Goal: Task Accomplishment & Management: Complete application form

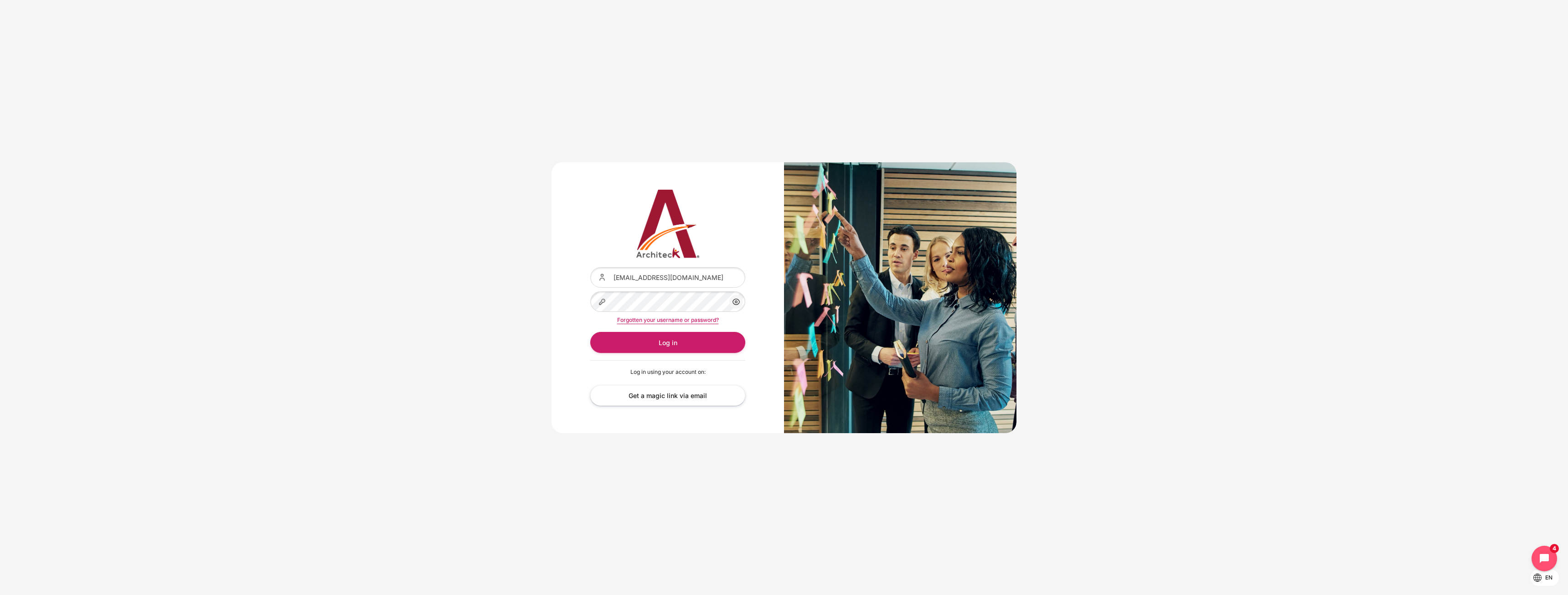
click at [736, 298] on icon "Content" at bounding box center [736, 301] width 11 height 11
click at [738, 303] on icon "Content" at bounding box center [736, 301] width 11 height 11
click at [590, 267] on div "Content" at bounding box center [590, 267] width 0 height 0
click at [682, 340] on button "Log in" at bounding box center [667, 342] width 155 height 20
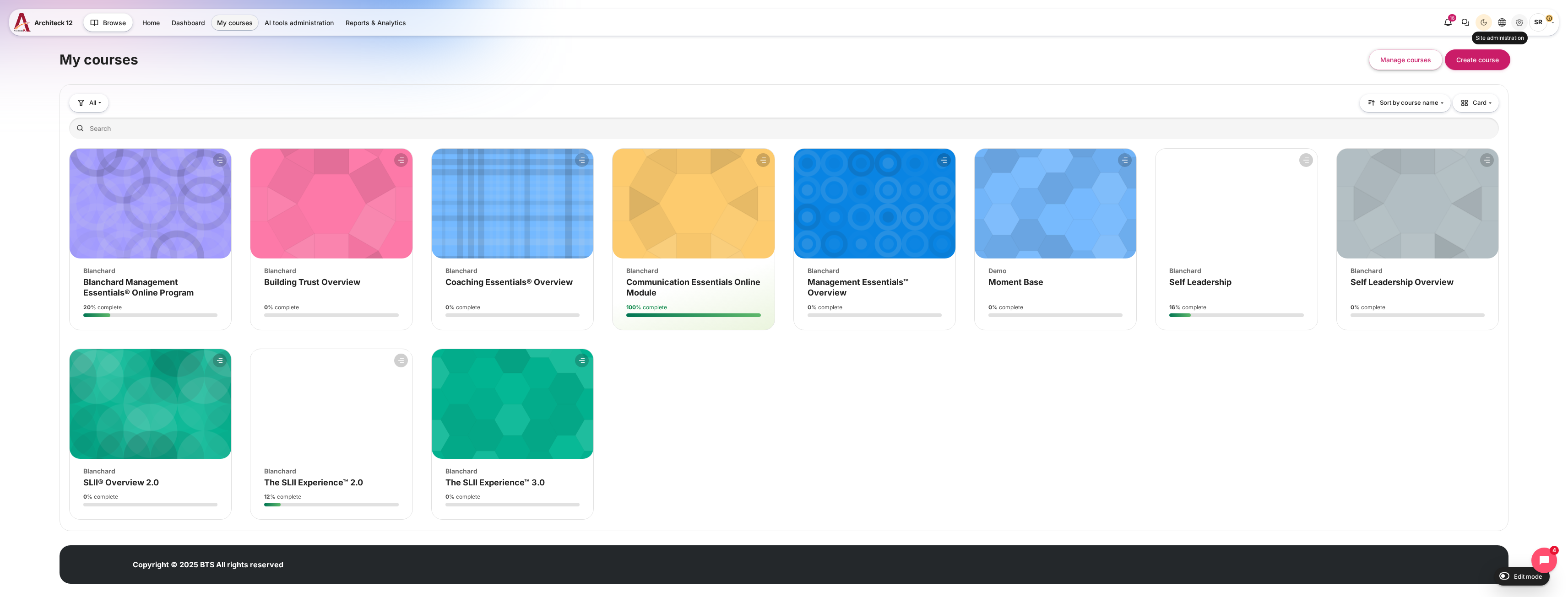
click at [1519, 25] on icon "Site administration" at bounding box center [1519, 22] width 7 height 7
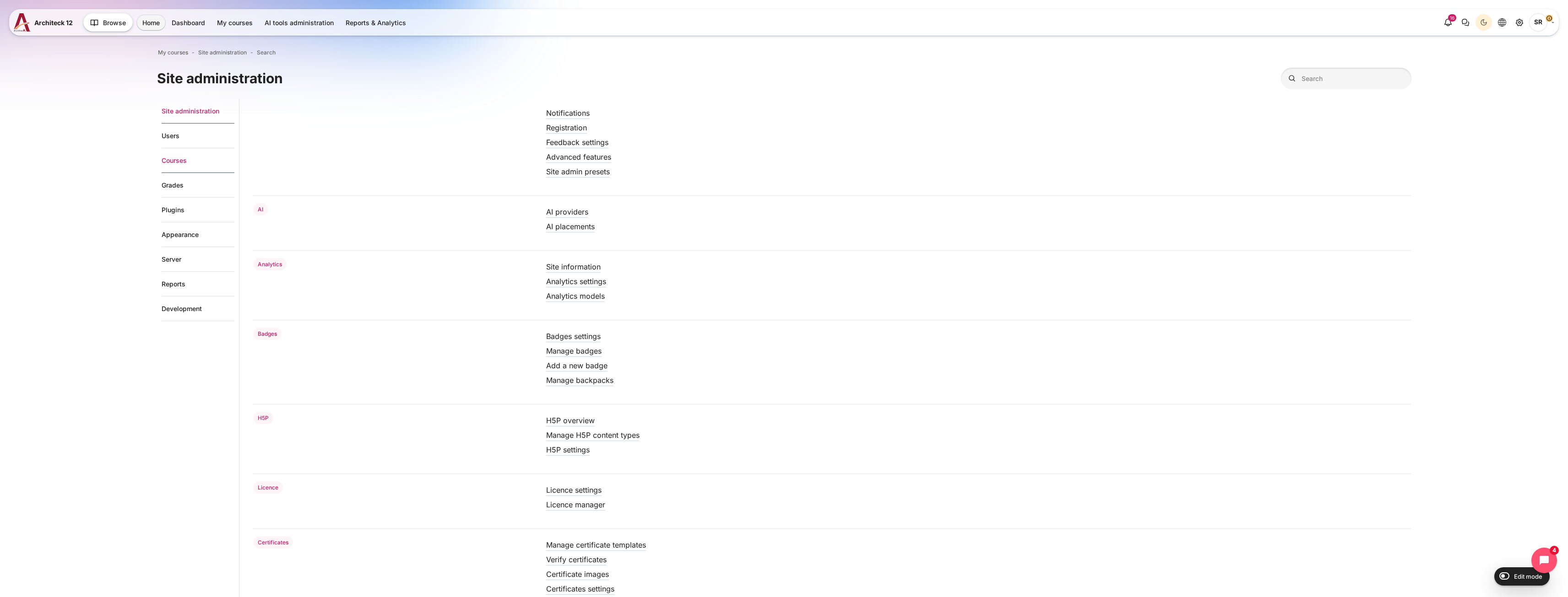
click at [174, 164] on link "Courses" at bounding box center [198, 161] width 73 height 25
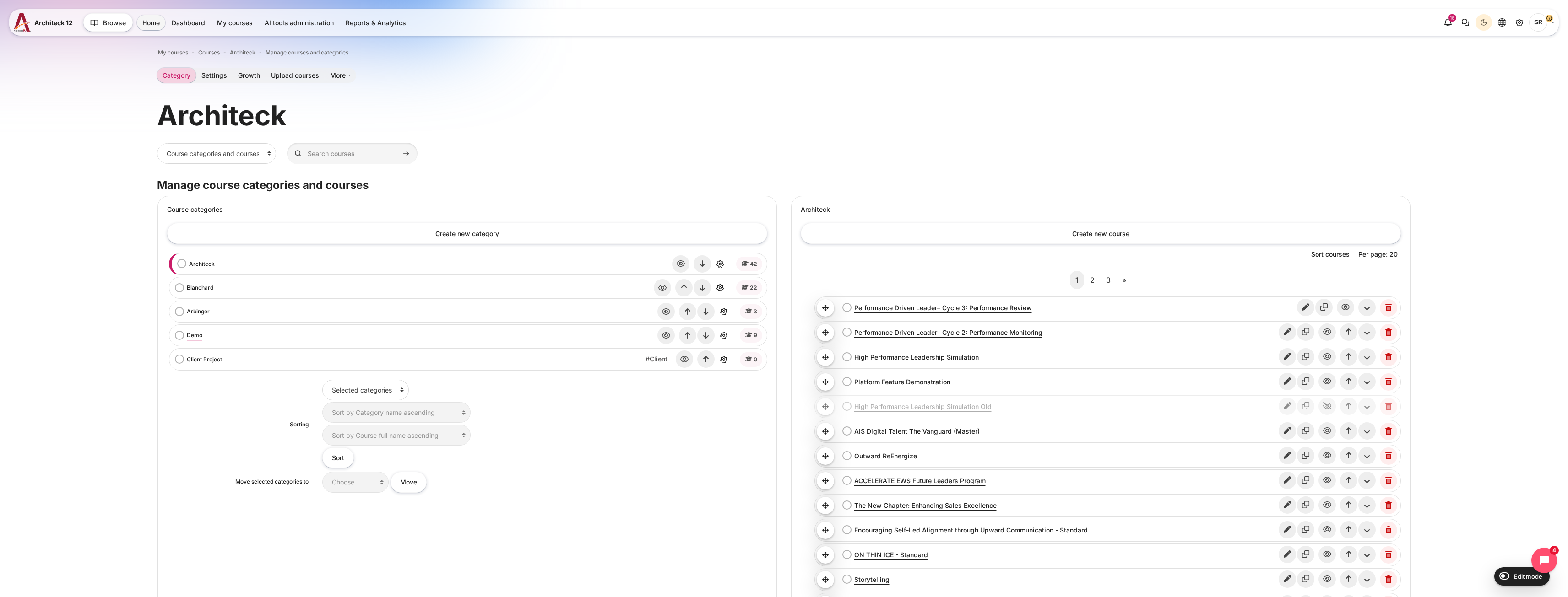
click at [183, 286] on div "Blanchard bulk action selection" at bounding box center [179, 288] width 16 height 10
click at [191, 287] on link "Blanchard" at bounding box center [199, 287] width 27 height 8
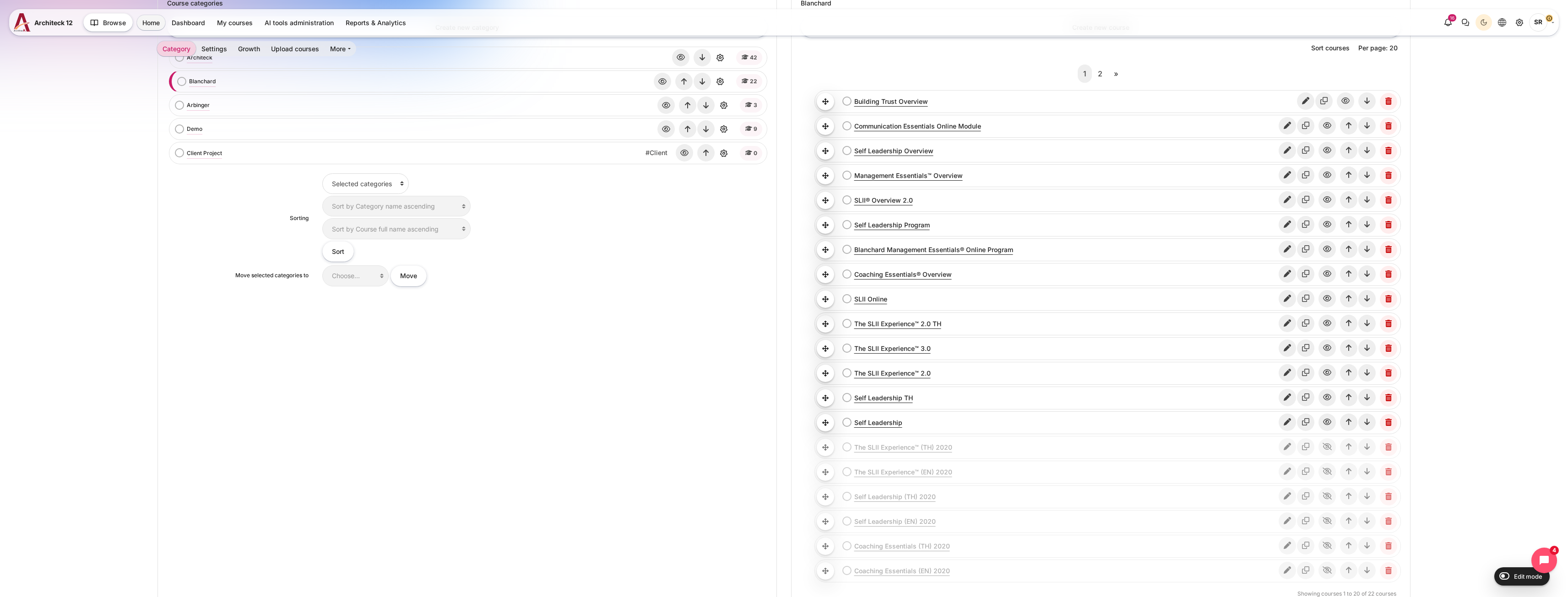
scroll to position [183, 0]
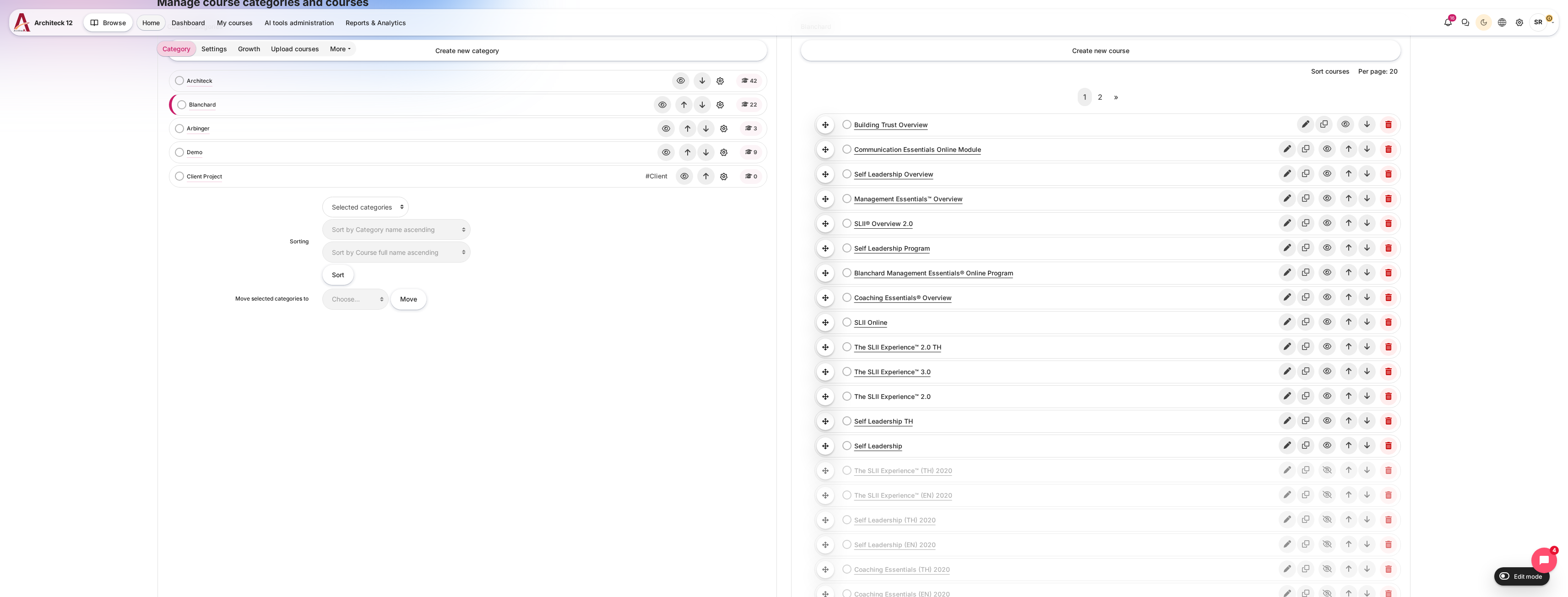
drag, startPoint x: 899, startPoint y: 402, endPoint x: 892, endPoint y: 396, distance: 9.2
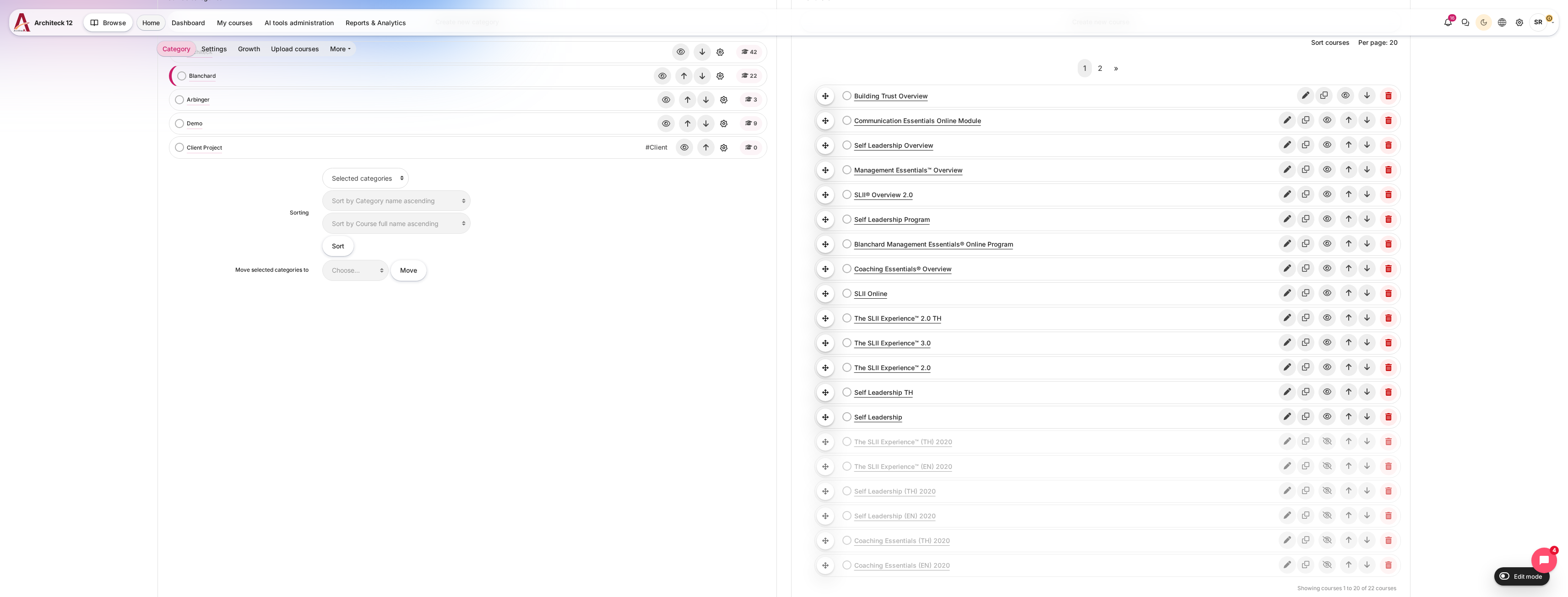
scroll to position [127, 0]
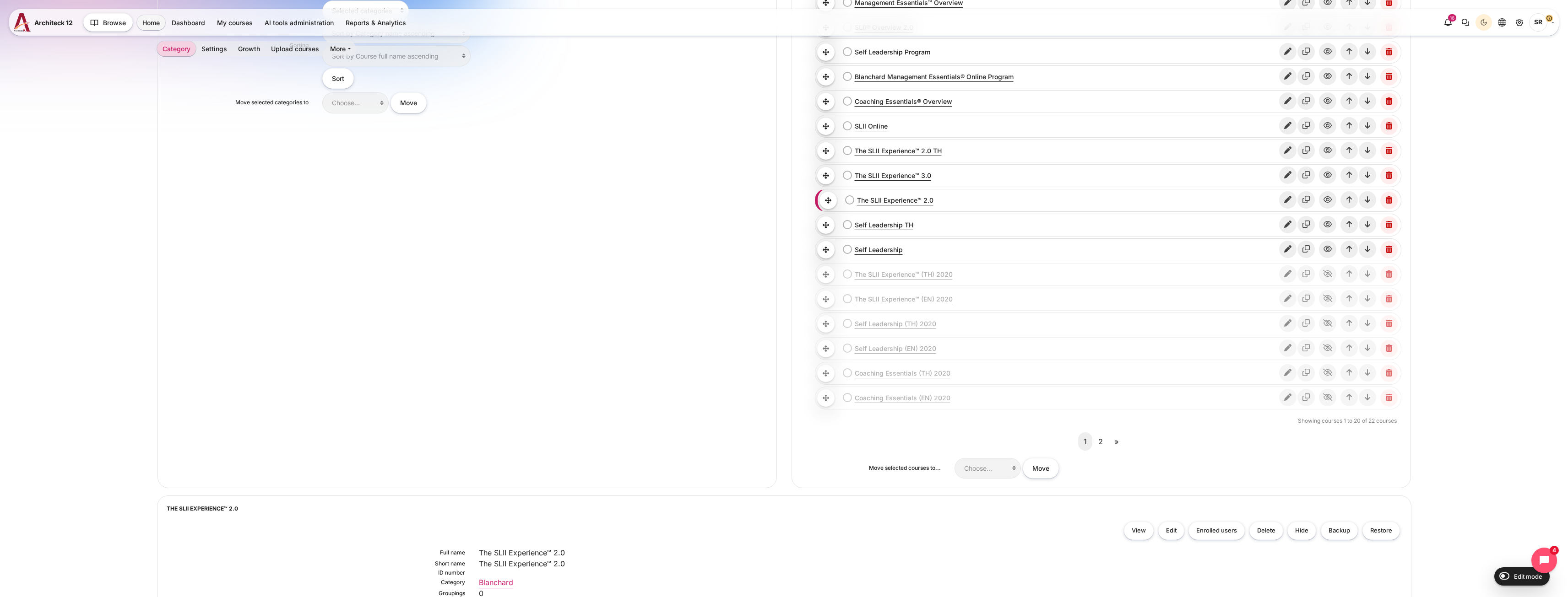
scroll to position [411, 0]
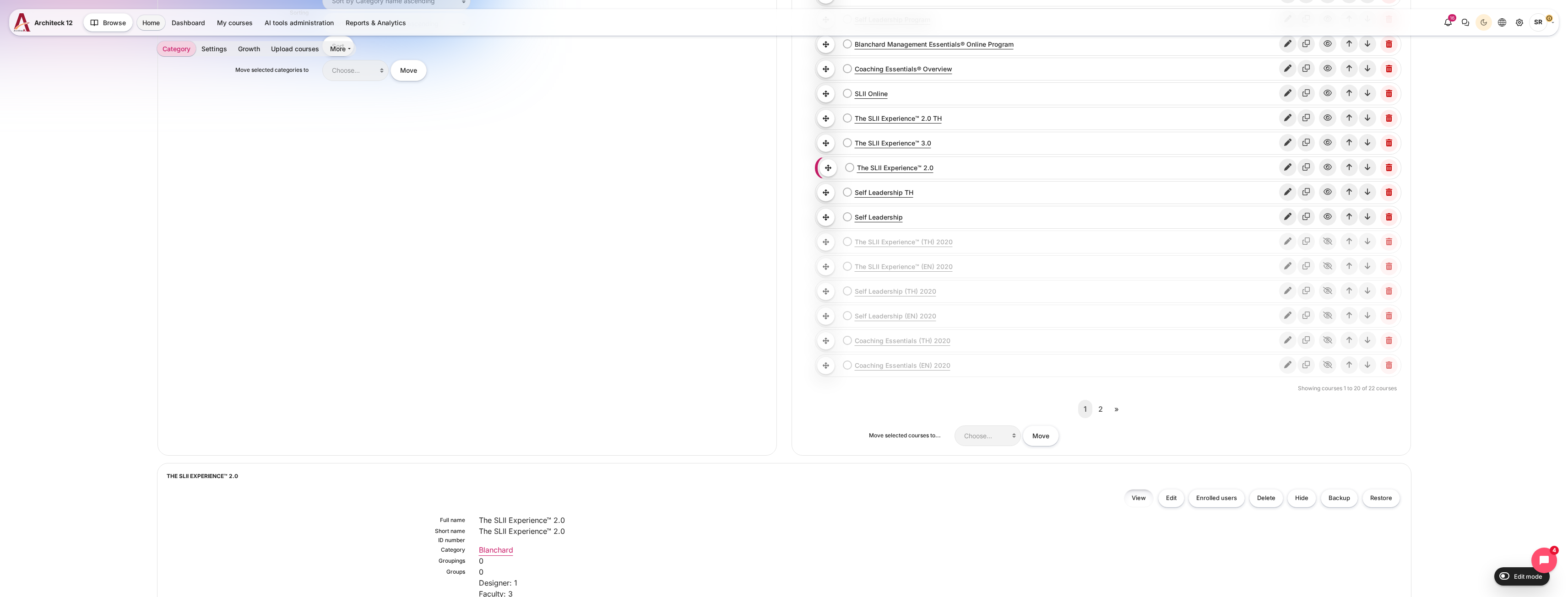
click at [1139, 497] on link "View" at bounding box center [1138, 498] width 30 height 19
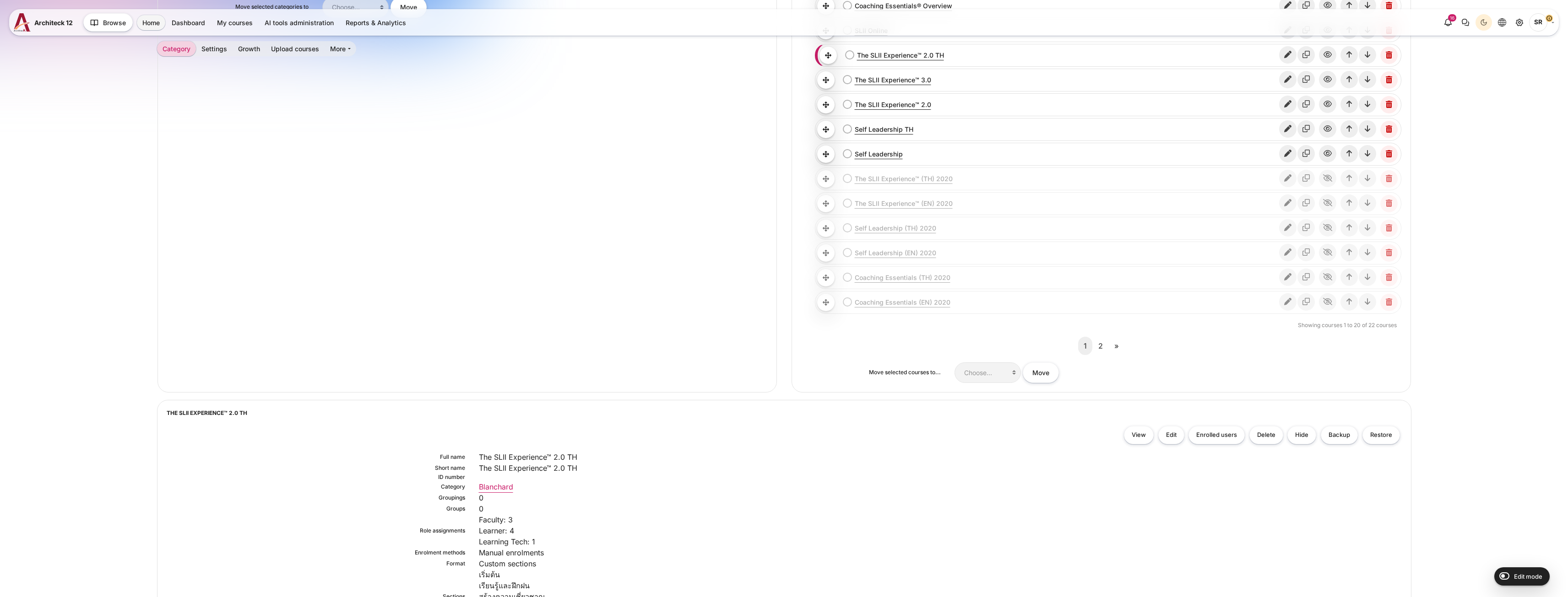
scroll to position [640, 0]
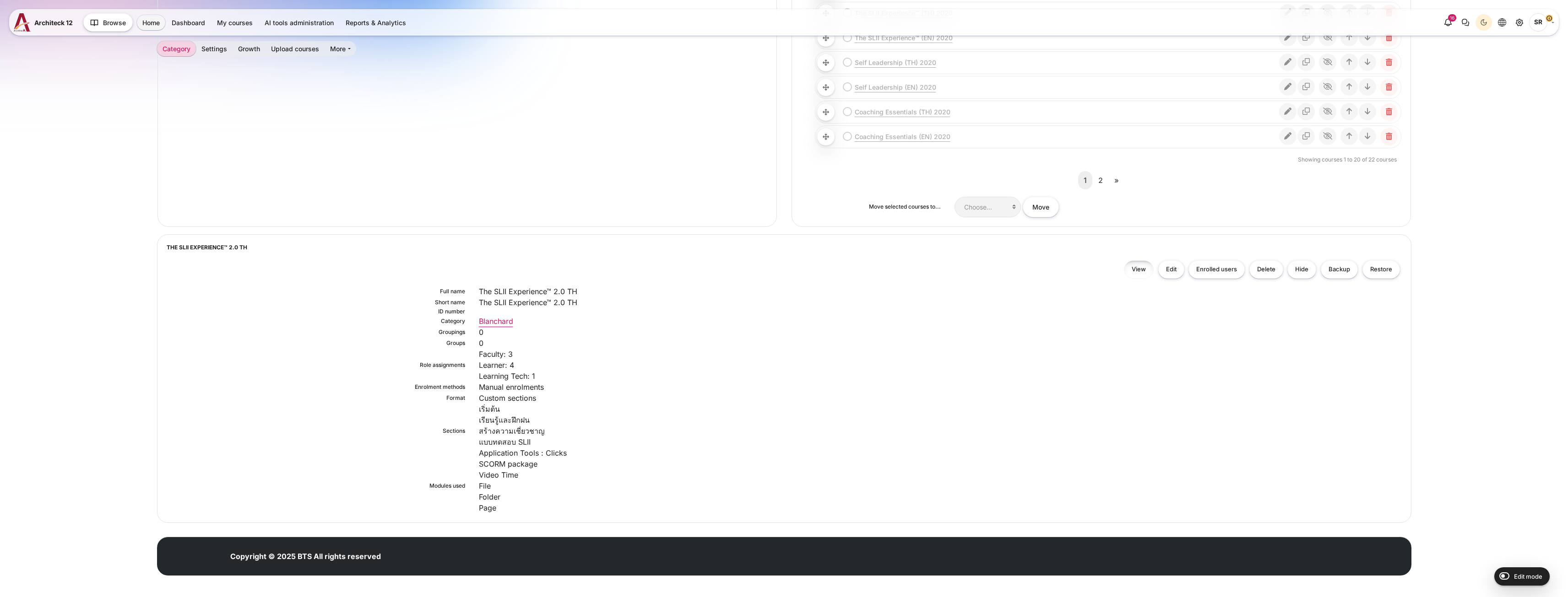
click at [1150, 271] on link "View" at bounding box center [1138, 270] width 30 height 19
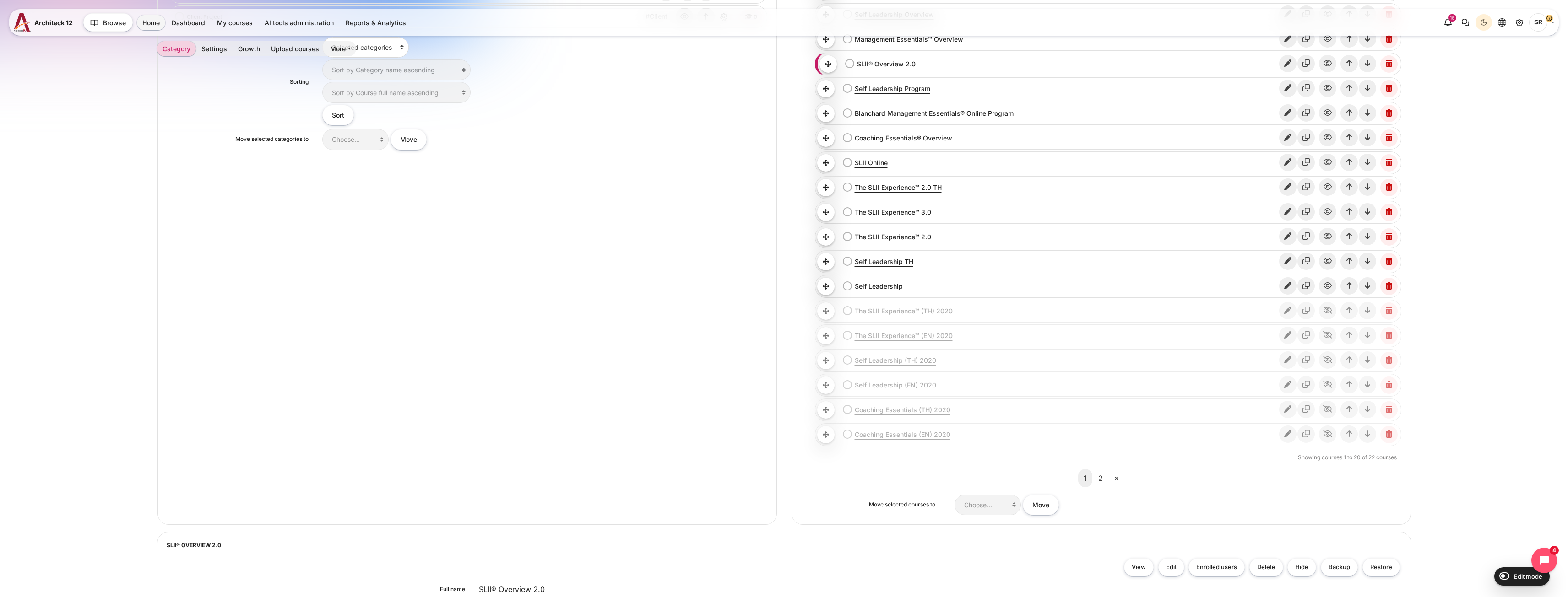
scroll to position [503, 0]
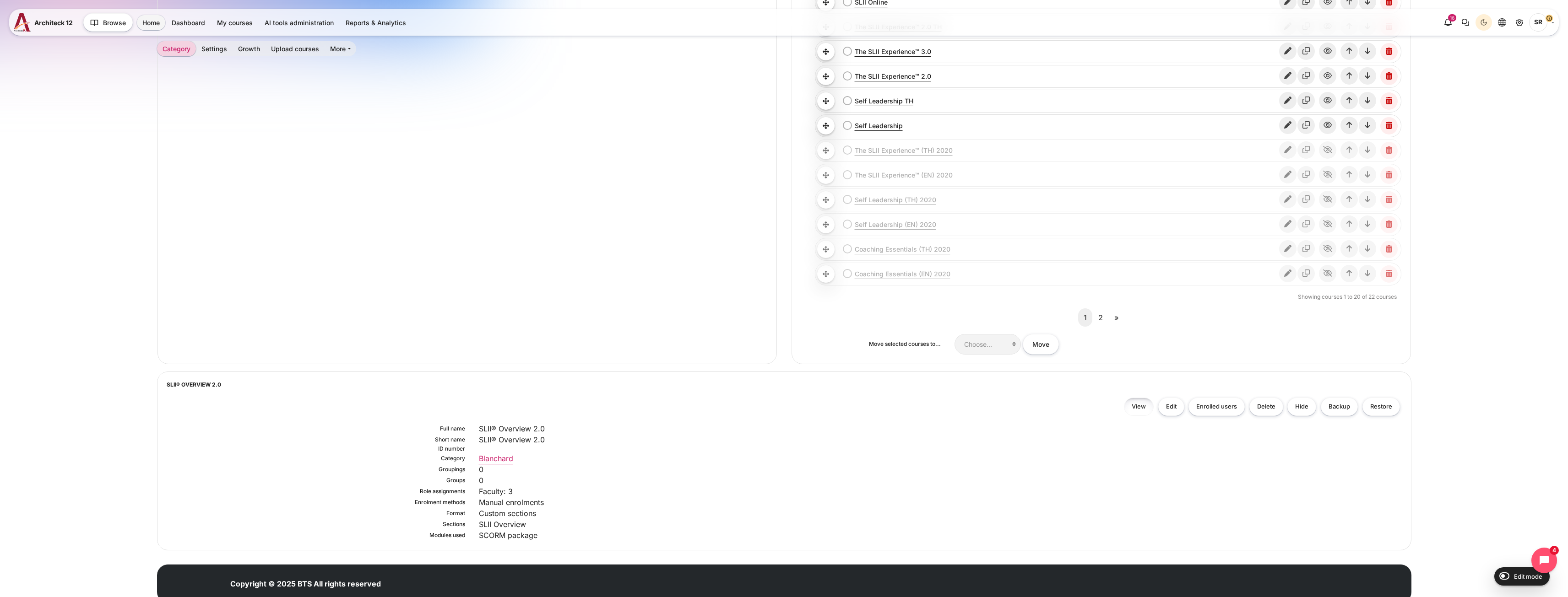
click at [1131, 406] on link "View" at bounding box center [1138, 407] width 30 height 19
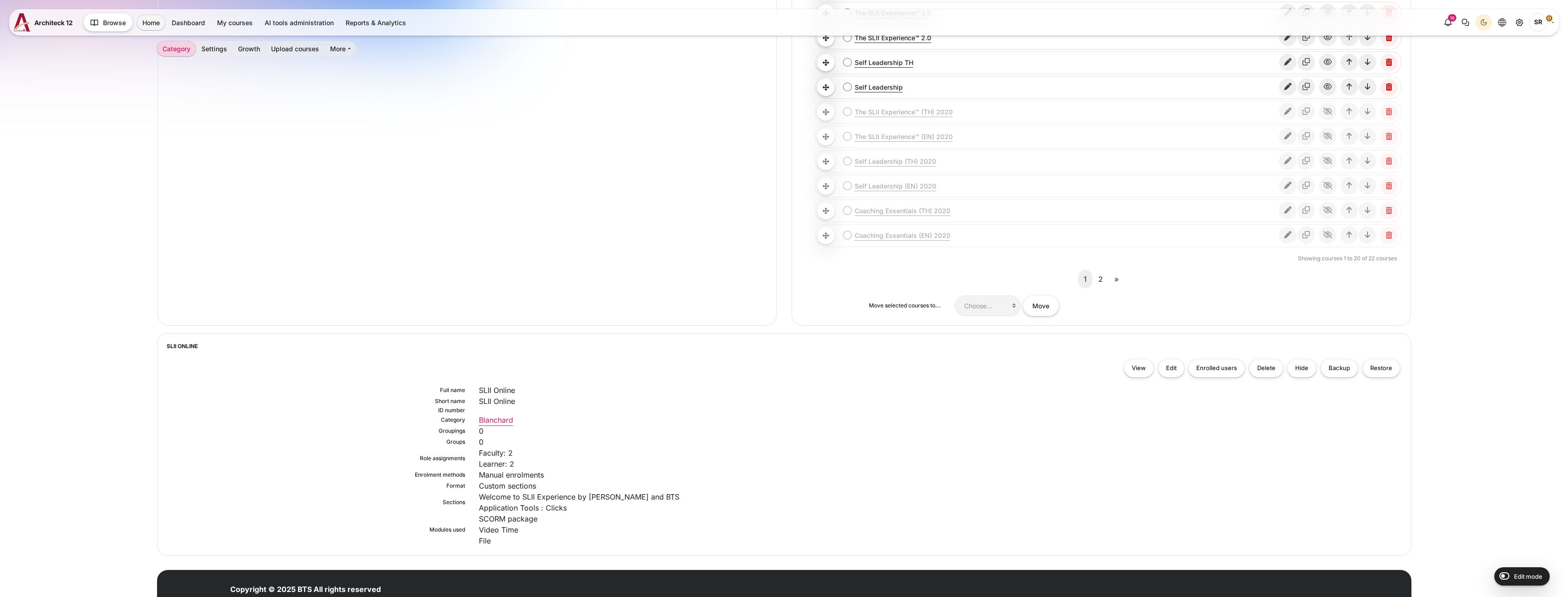
scroll to position [549, 0]
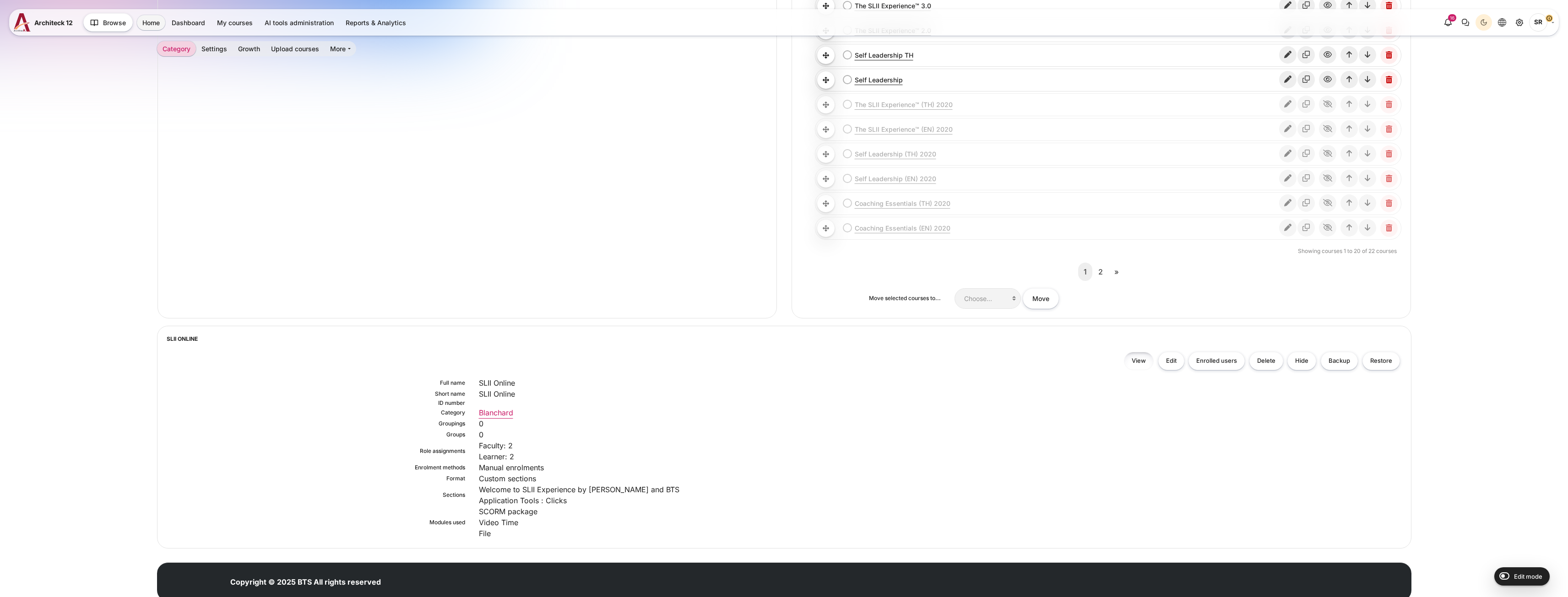
click at [1140, 359] on link "View" at bounding box center [1138, 361] width 30 height 19
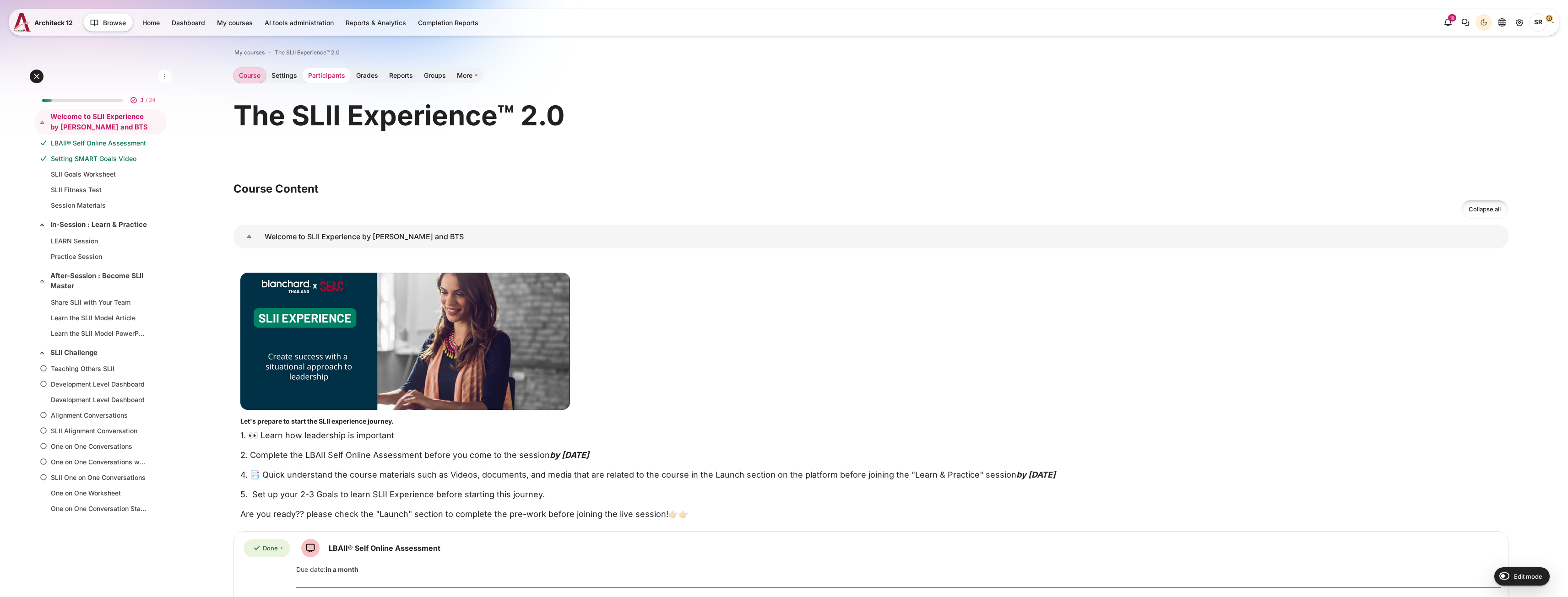
click at [338, 77] on link "Participants" at bounding box center [326, 75] width 48 height 15
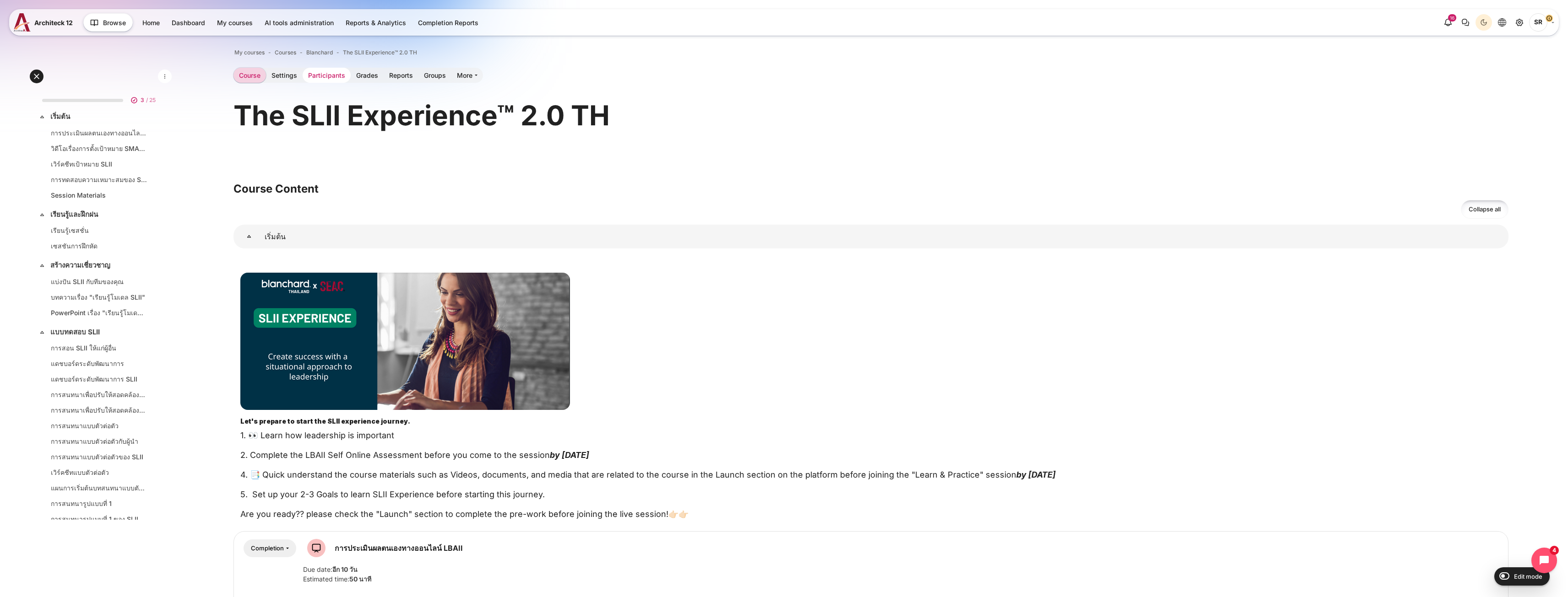
click at [324, 80] on link "Participants" at bounding box center [326, 75] width 48 height 15
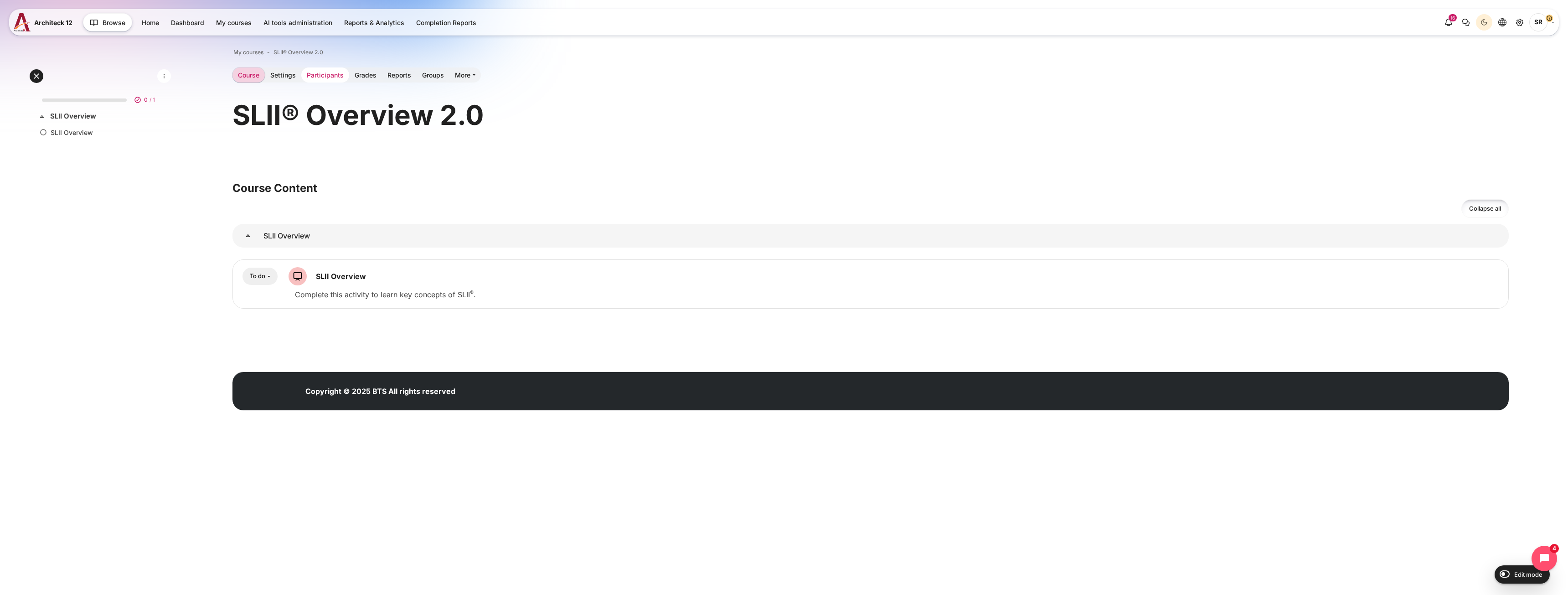
click at [319, 76] on link "Participants" at bounding box center [325, 75] width 48 height 15
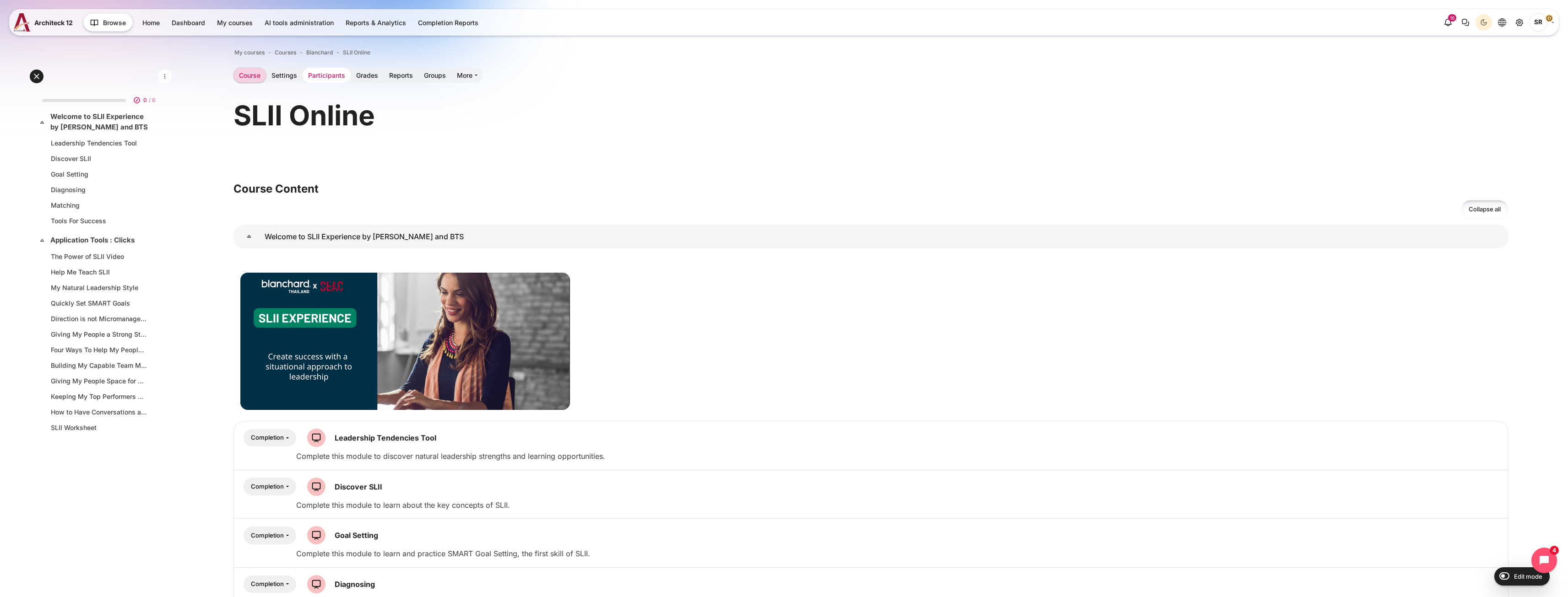
click at [332, 83] on link "Participants" at bounding box center [326, 75] width 48 height 15
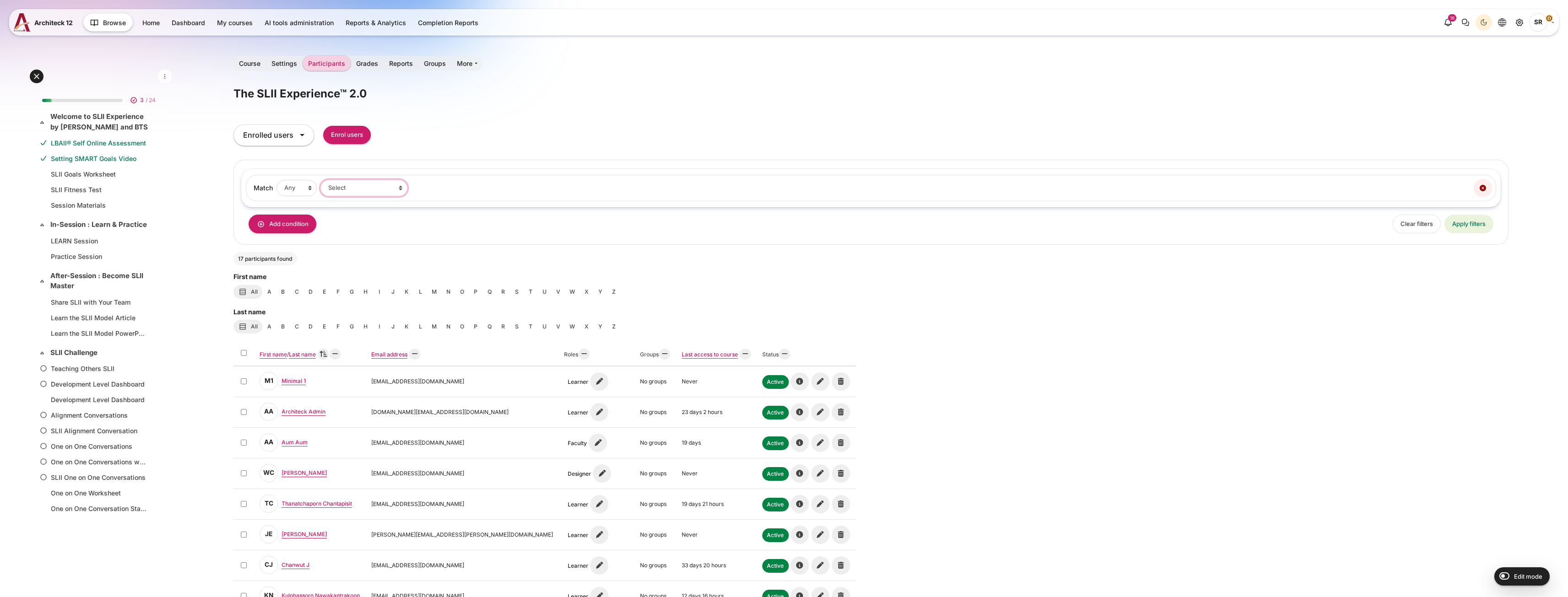
click at [350, 186] on select "Select Keyword Status Roles Enrolment methods Inactive for more than" at bounding box center [364, 188] width 87 height 17
click at [338, 132] on input "Enrol users" at bounding box center [347, 135] width 48 height 19
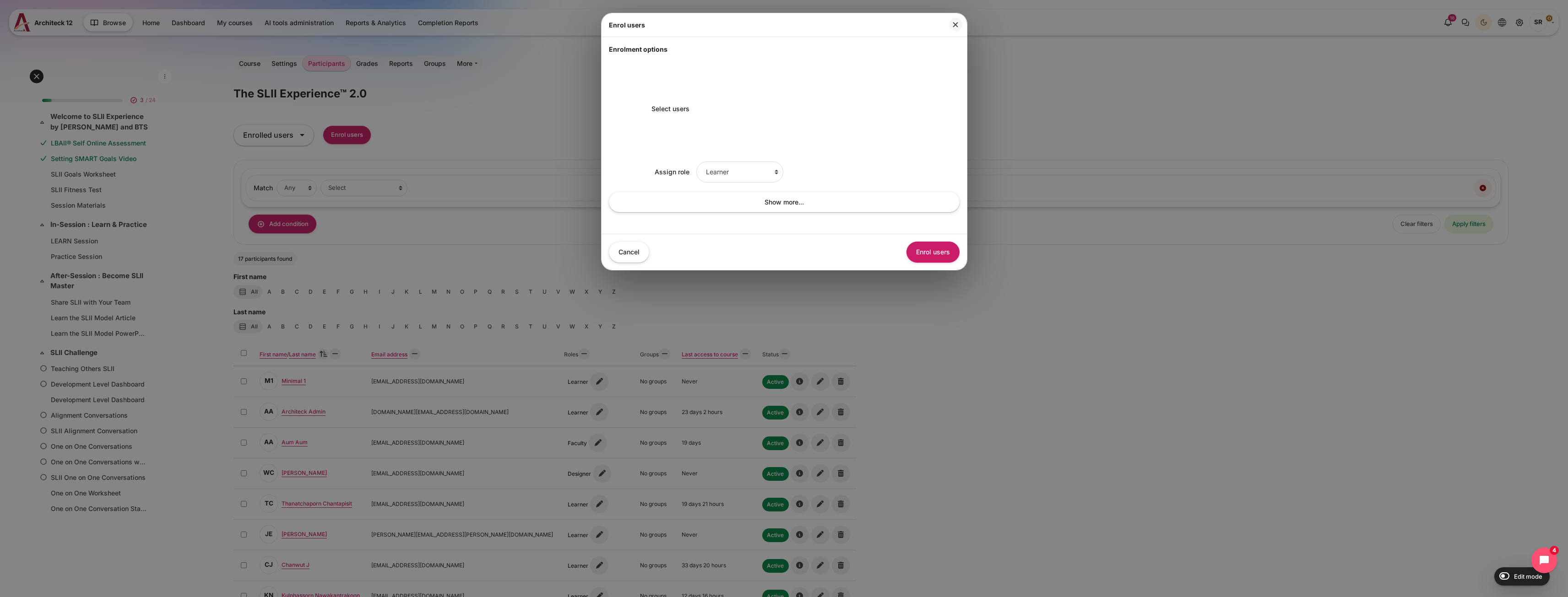
click at [349, 131] on div "Enrol users Enrolment options Select users Assign role Learner Faculty Client S…" at bounding box center [784, 298] width 1568 height 597
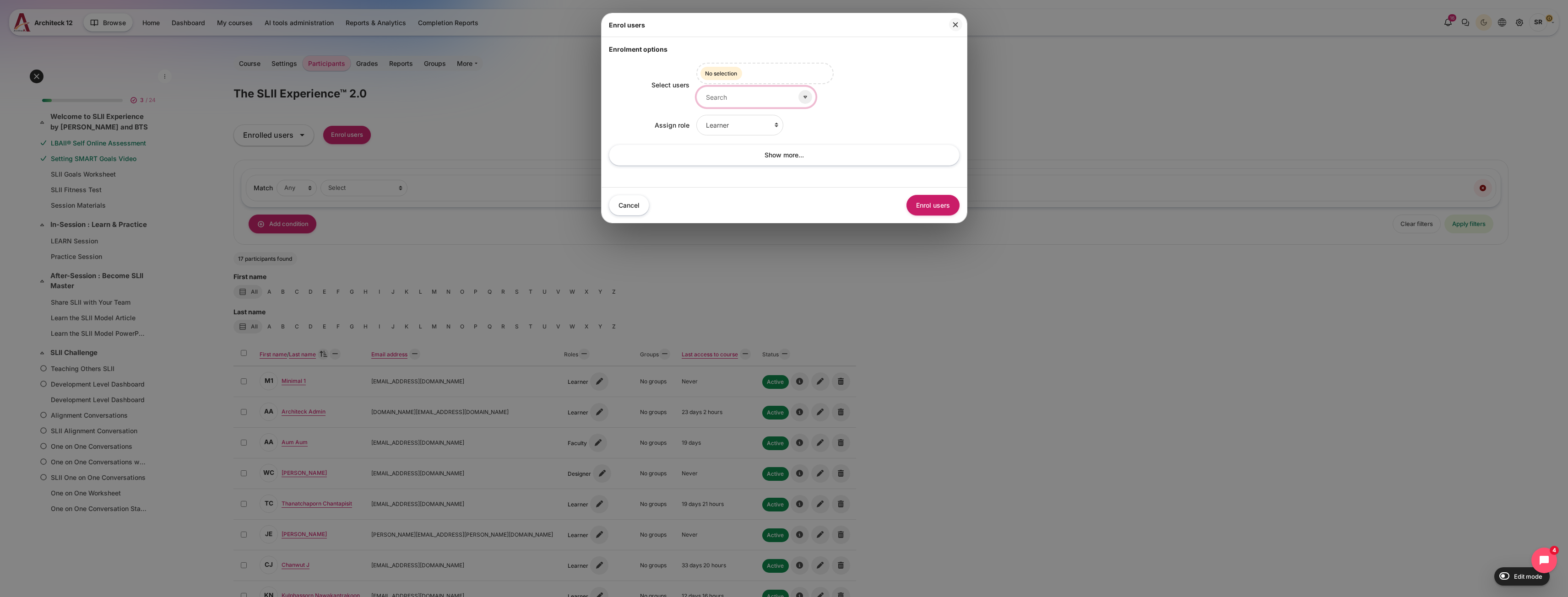
click at [714, 100] on input "Select users" at bounding box center [756, 96] width 120 height 20
type input "ื"
type input "nipa"
click at [720, 120] on span "[PERSON_NAME]" at bounding box center [743, 119] width 45 height 7
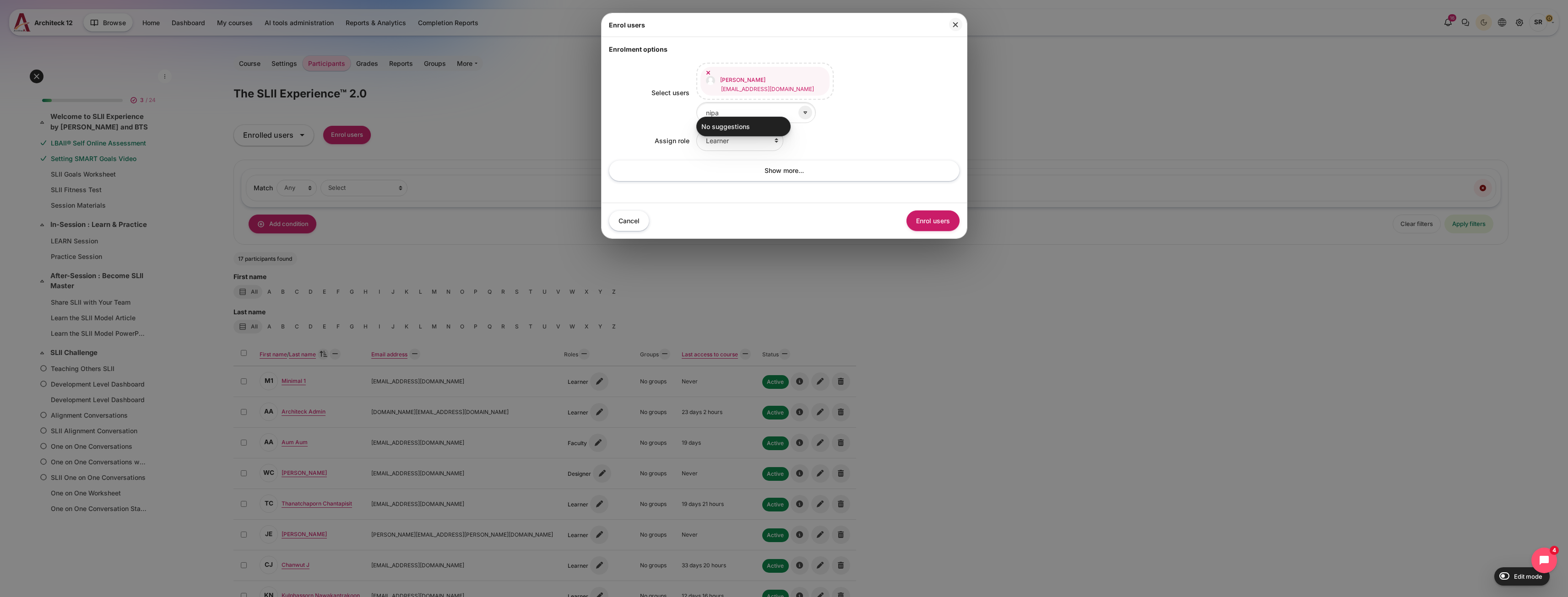
click at [829, 130] on div "Learner Faculty Client Sponsor 3 Manager Teacher Non-editing teacher Student Le…" at bounding box center [827, 140] width 263 height 20
click at [735, 136] on select "Learner Faculty Client Sponsor 3 Manager Teacher Non-editing teacher Student Le…" at bounding box center [739, 140] width 87 height 20
select select "10"
click at [696, 130] on select "Learner Faculty Client Sponsor 3 Manager Teacher Non-editing teacher Student Le…" at bounding box center [739, 140] width 87 height 20
click at [941, 214] on button "Enrol users" at bounding box center [933, 220] width 53 height 20
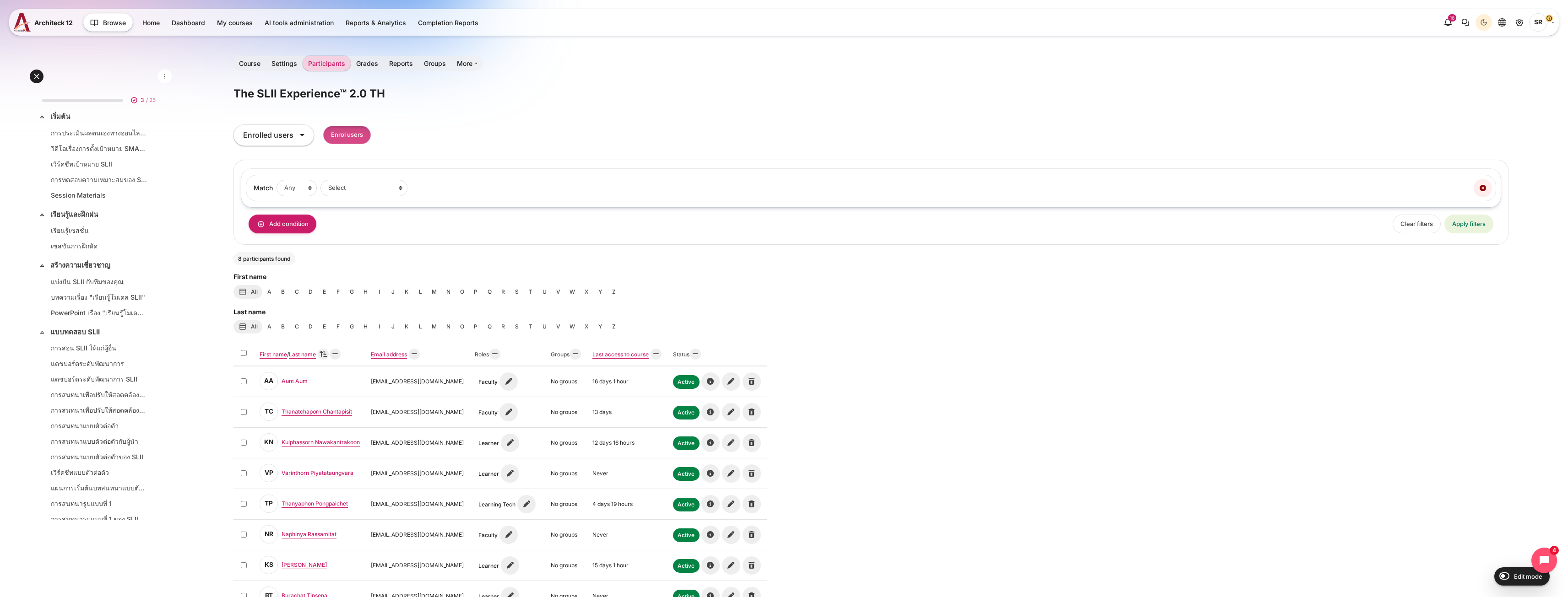
click at [359, 138] on input "Enrol users" at bounding box center [347, 135] width 48 height 19
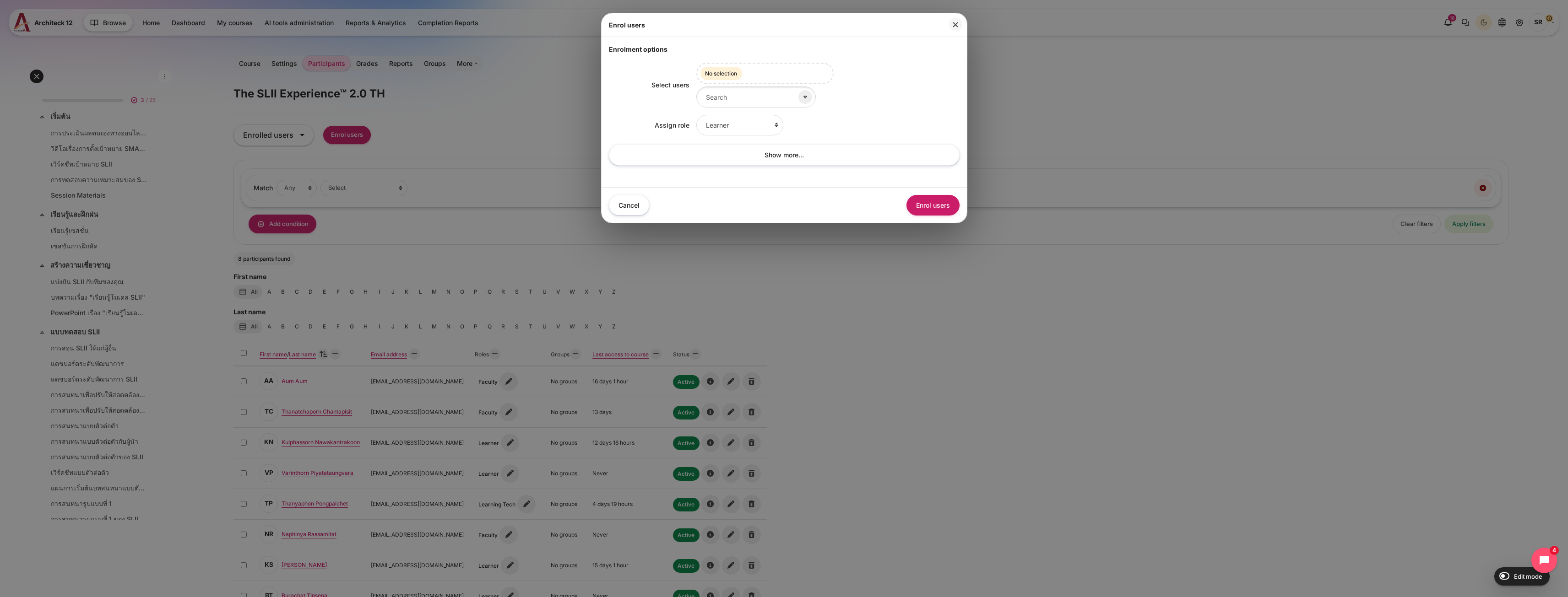
click at [740, 73] on span "No selection" at bounding box center [721, 73] width 42 height 14
click at [735, 91] on input "Select users" at bounding box center [756, 96] width 120 height 20
type input "nipa"
click at [753, 118] on span "[PERSON_NAME]" at bounding box center [743, 119] width 45 height 7
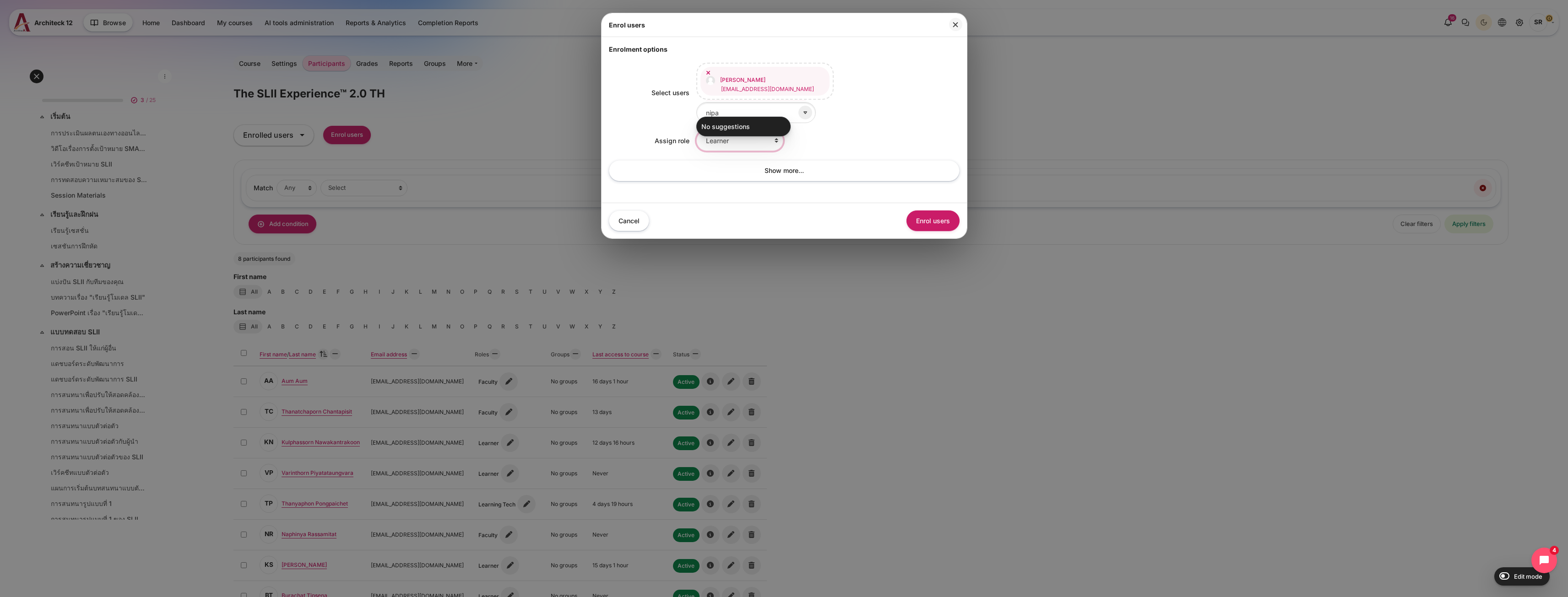
click at [776, 142] on select "Learner Faculty Client Sponsor 3 Manager Teacher Non-editing teacher Student Le…" at bounding box center [739, 140] width 87 height 20
select select "10"
click at [696, 130] on select "Learner Faculty Client Sponsor 3 Manager Teacher Non-editing teacher Student Le…" at bounding box center [739, 140] width 87 height 20
click at [920, 217] on button "Enrol users" at bounding box center [933, 220] width 53 height 20
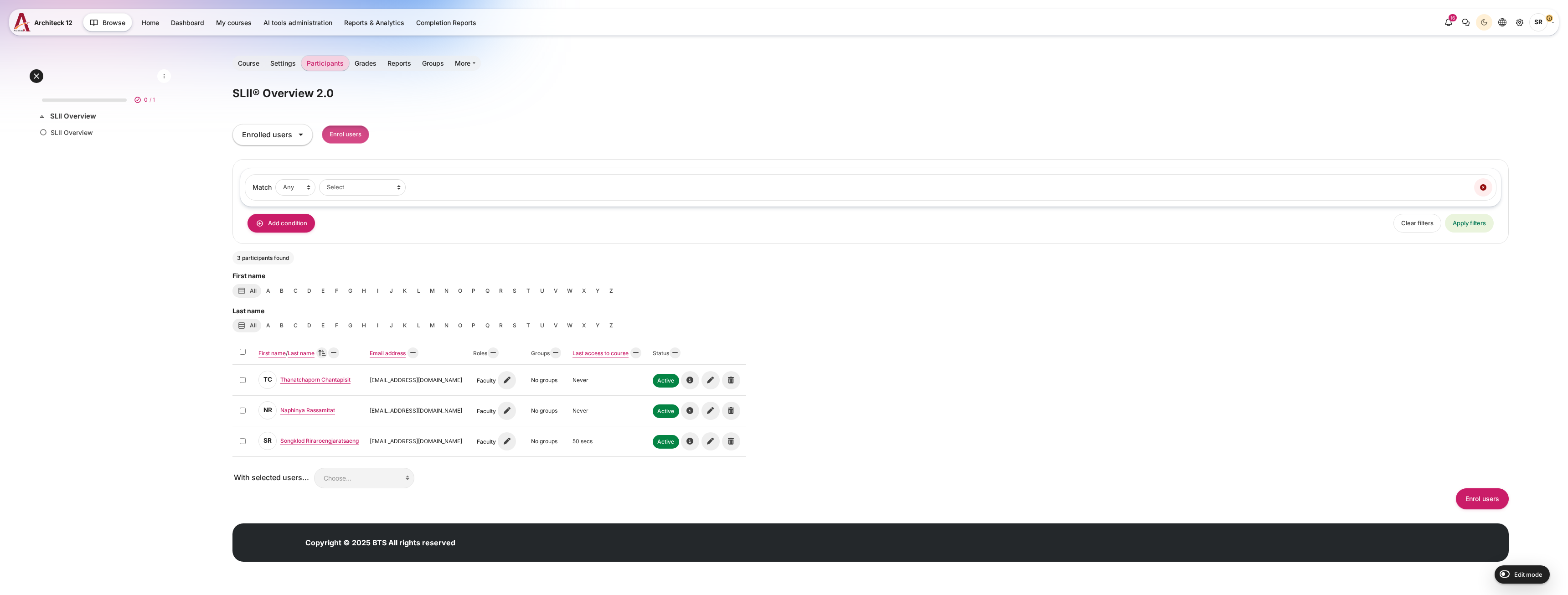
click at [342, 130] on input "Enrol users" at bounding box center [345, 134] width 48 height 19
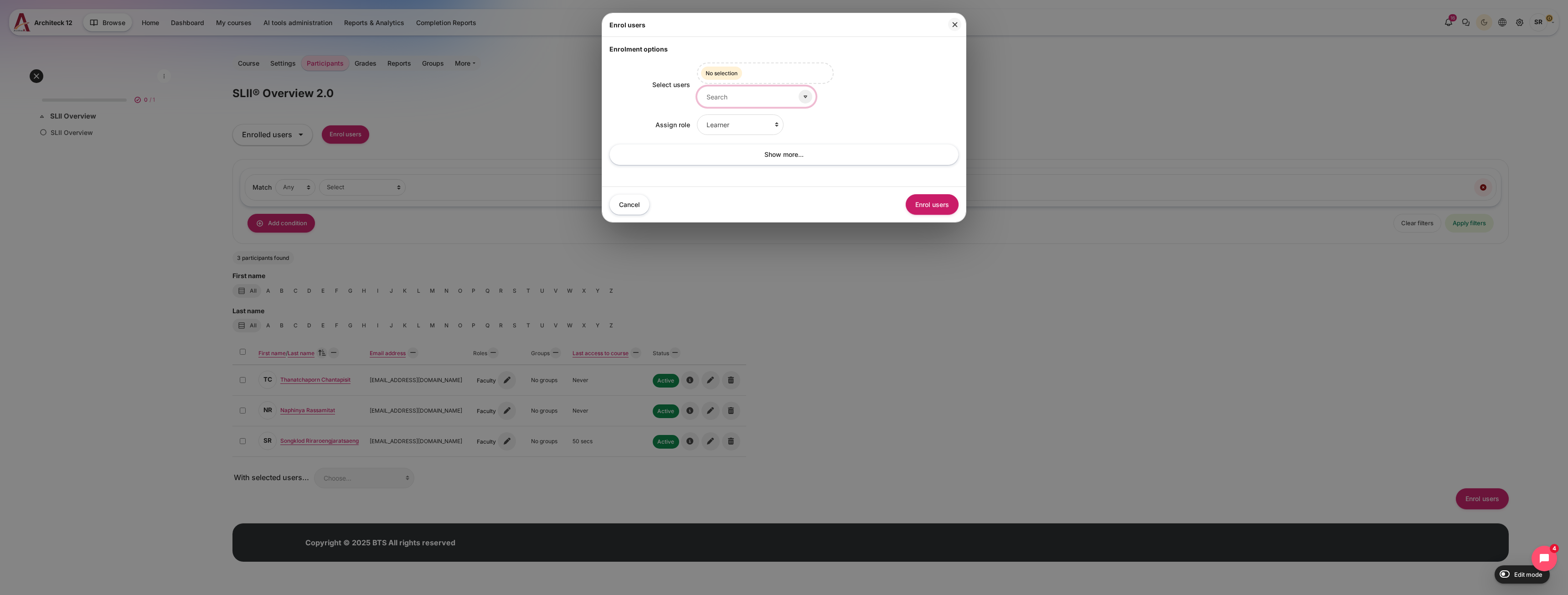
click at [713, 97] on input "Select users" at bounding box center [756, 96] width 119 height 20
type input "nipat"
click at [753, 120] on span "[PERSON_NAME]" at bounding box center [743, 119] width 45 height 7
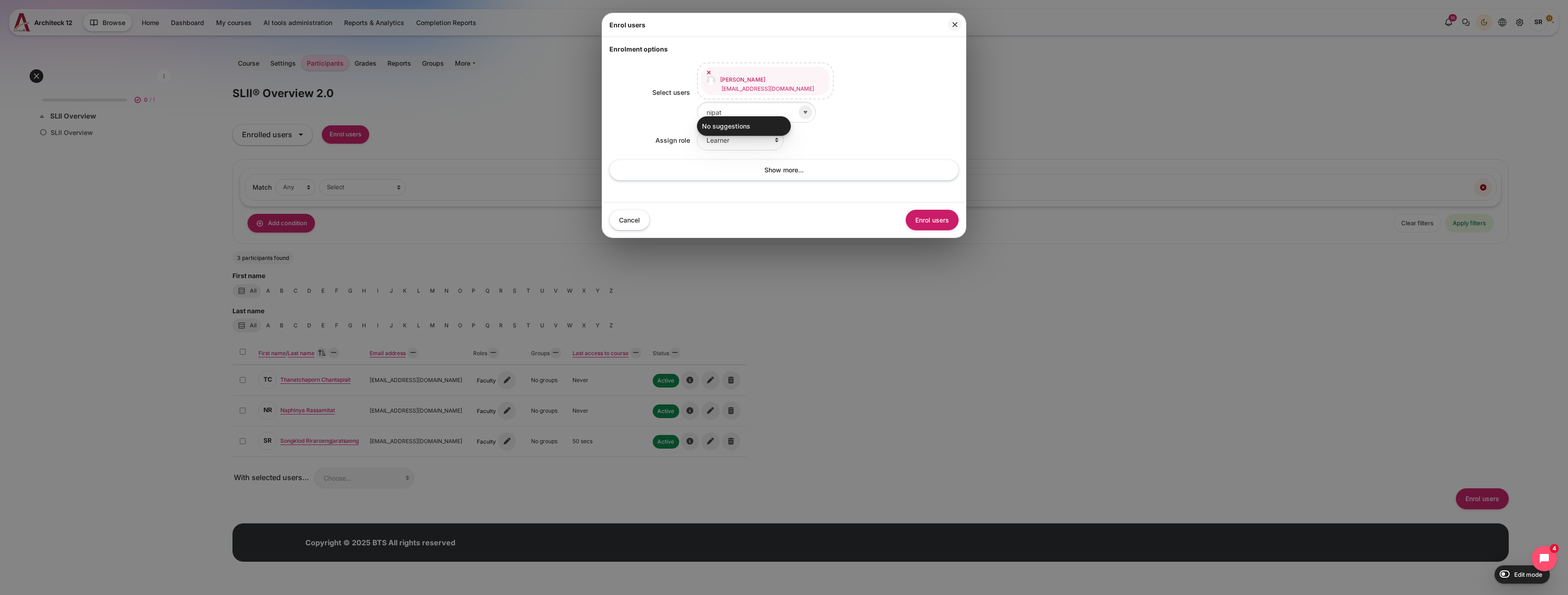
drag, startPoint x: 797, startPoint y: 171, endPoint x: 741, endPoint y: 124, distance: 73.1
click at [742, 124] on div "Enrol users Enrolment options Select users Nipatra Tangpojthavepol nipatra.t@bt…" at bounding box center [784, 125] width 365 height 225
click at [742, 135] on select "Learner Faculty Client Sponsor 3 Manager Teacher Non-editing teacher Student Le…" at bounding box center [740, 140] width 87 height 20
select select "10"
click at [697, 130] on select "Learner Faculty Client Sponsor 3 Manager Teacher Non-editing teacher Student Le…" at bounding box center [740, 140] width 87 height 20
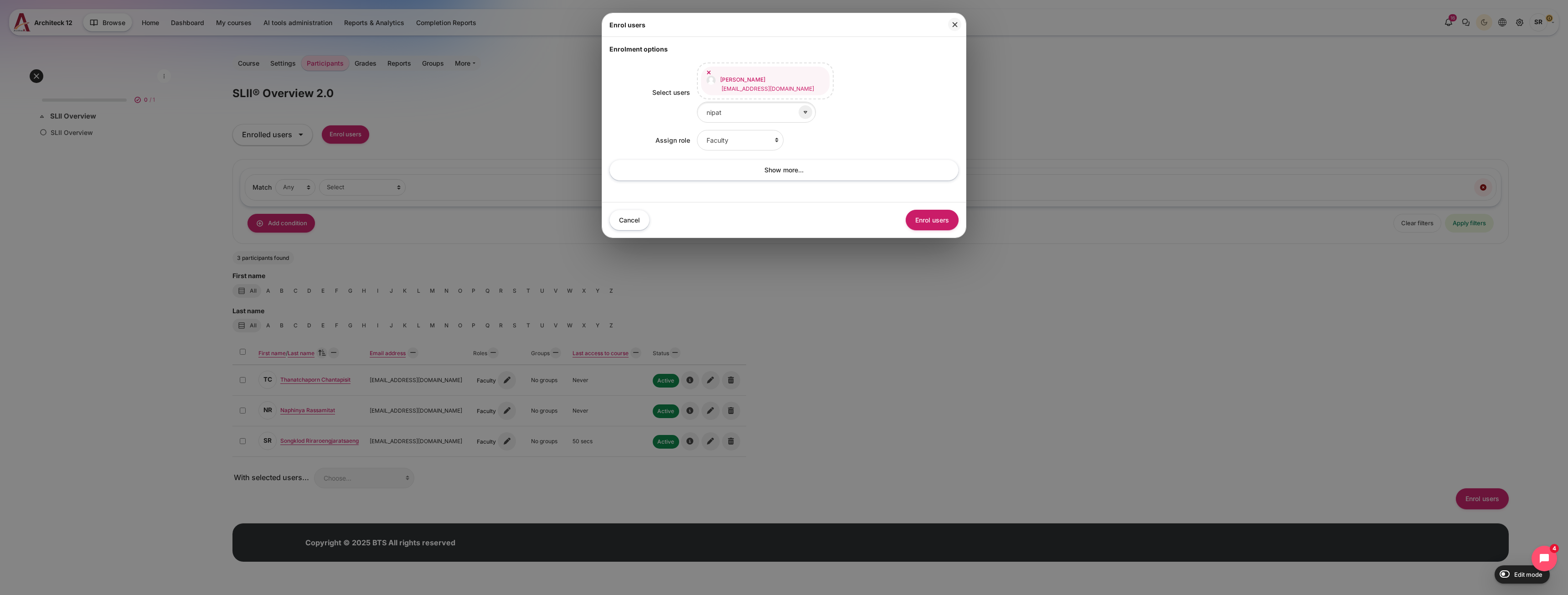
click at [914, 212] on button "Enrol users" at bounding box center [932, 220] width 53 height 20
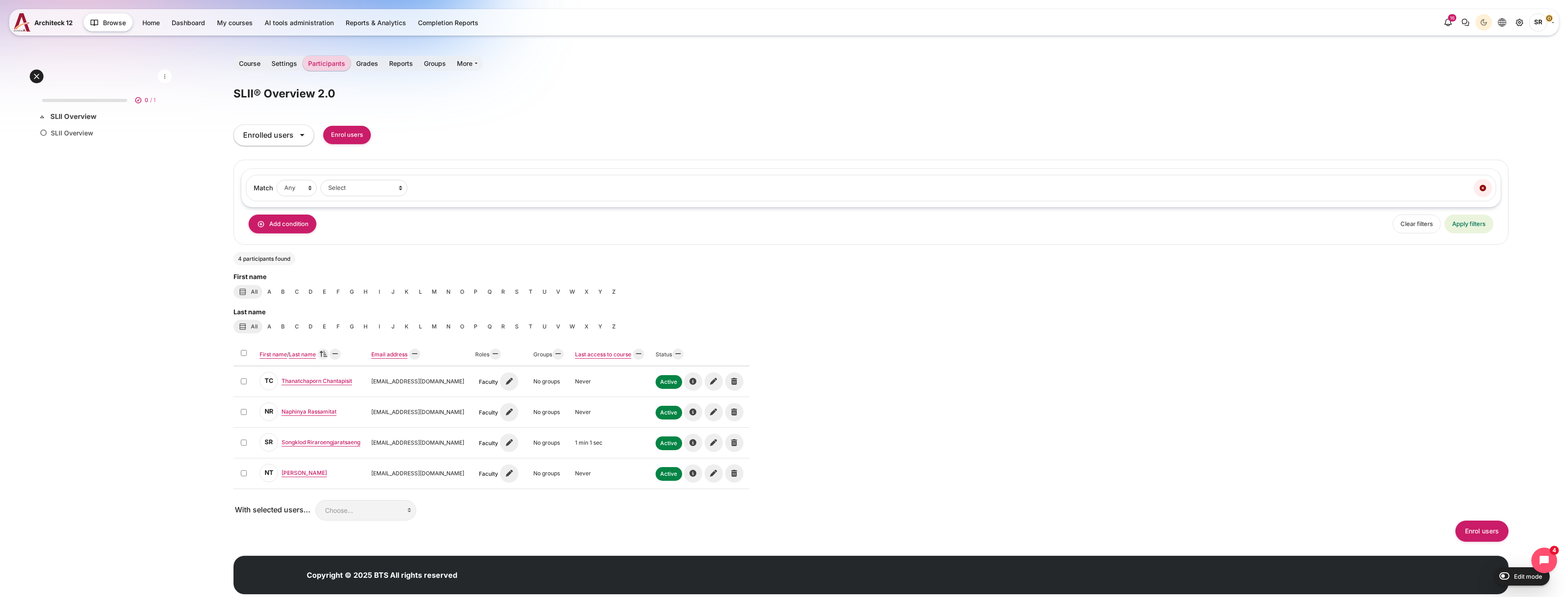
click at [1055, 415] on div "Select all First name Sort by First name Ascending / Last name Sort by Last nam…" at bounding box center [870, 415] width 1275 height 146
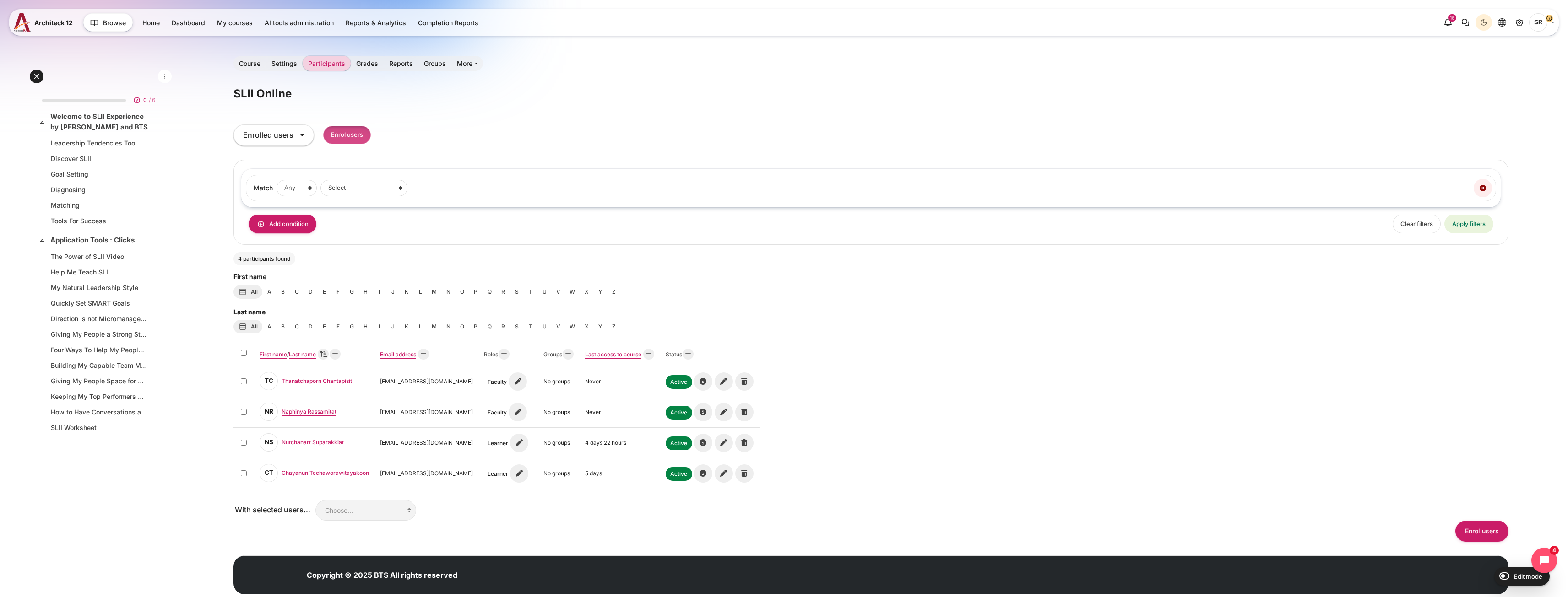
click at [356, 136] on input "Enrol users" at bounding box center [347, 135] width 48 height 19
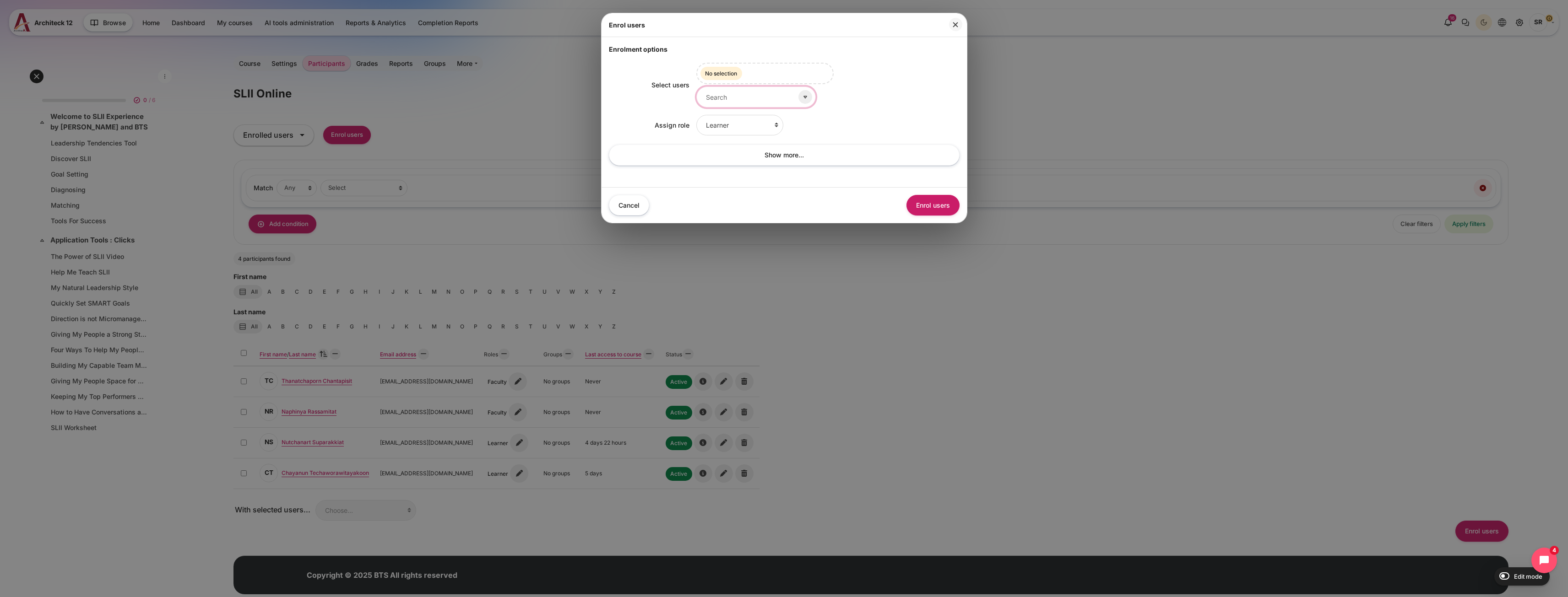
click at [762, 103] on input "Select users" at bounding box center [756, 96] width 120 height 20
type input "ื"
type input "nipa"
click at [757, 121] on span "[PERSON_NAME]" at bounding box center [743, 119] width 45 height 7
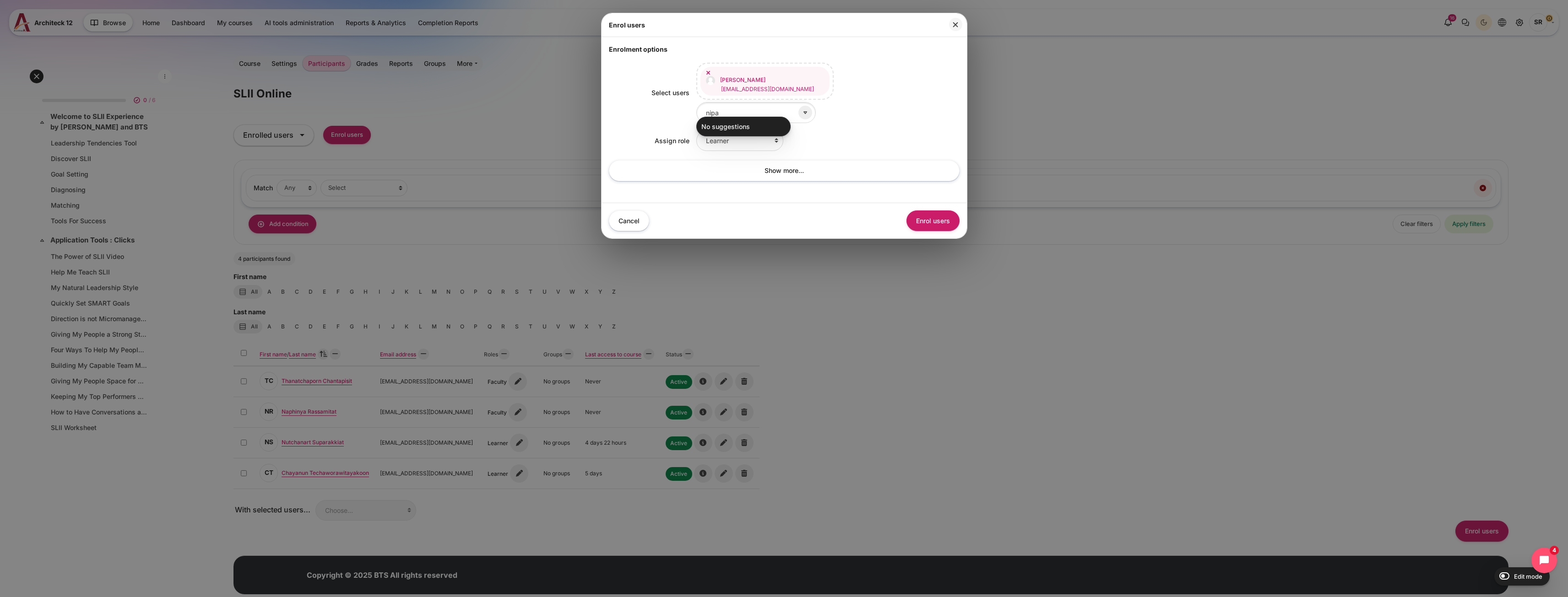
click at [894, 133] on div "Learner Faculty Client Sponsor 3 Manager Teacher Non-editing teacher Student Le…" at bounding box center [827, 140] width 263 height 20
click at [754, 142] on select "Learner Faculty Client Sponsor 3 Manager Teacher Non-editing teacher Student Le…" at bounding box center [739, 140] width 87 height 20
select select "10"
click at [696, 130] on select "Learner Faculty Client Sponsor 3 Manager Teacher Non-editing teacher Student Le…" at bounding box center [739, 140] width 87 height 20
click at [971, 215] on div "Enrol users Enrolment options Select users Nipatra Tangpojthavepol nipatra.t@bt…" at bounding box center [784, 298] width 1568 height 597
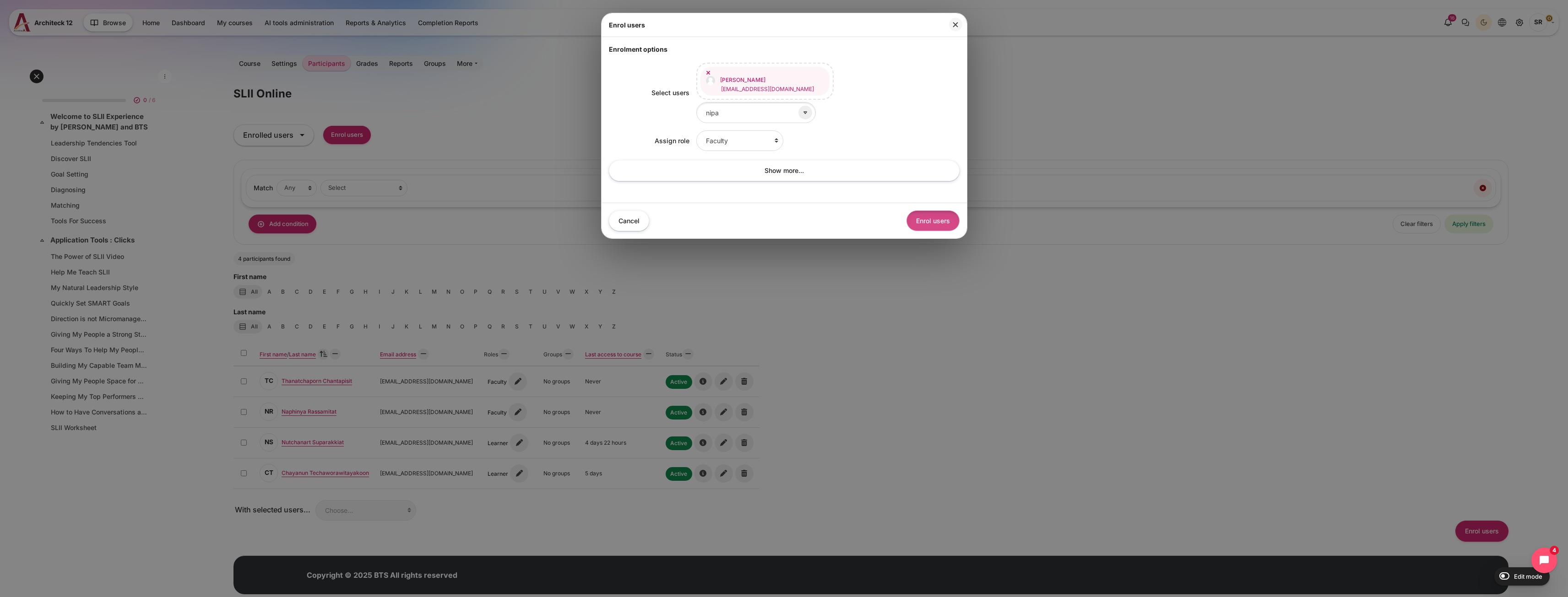
click at [934, 215] on button "Enrol users" at bounding box center [933, 220] width 53 height 20
